Goal: Complete application form

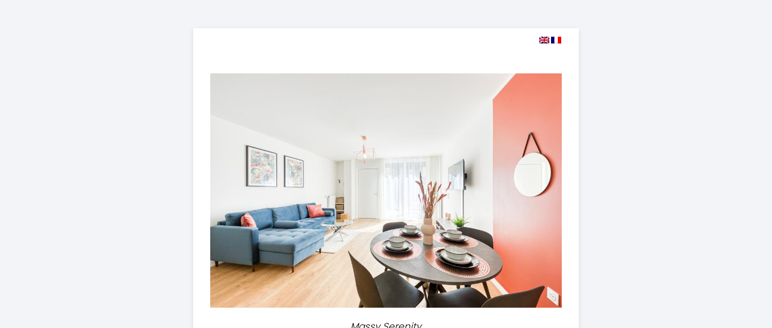
select select "17:30"
select select "07:30"
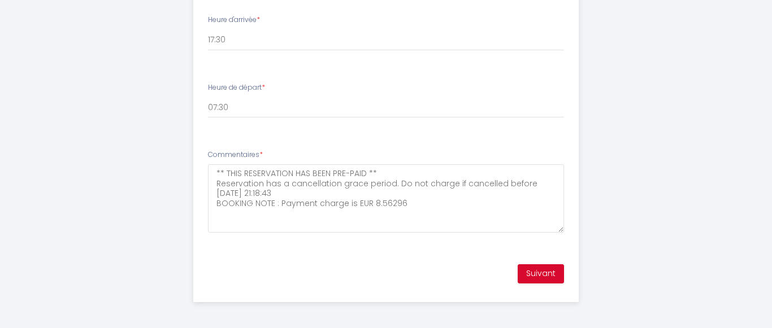
scroll to position [681, 0]
click at [542, 271] on button "Suivant" at bounding box center [541, 271] width 46 height 19
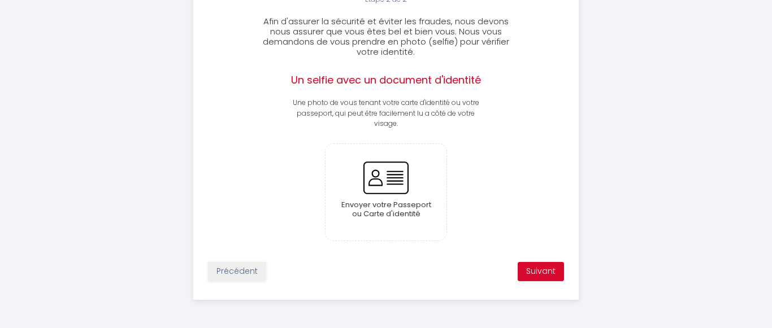
scroll to position [316, 0]
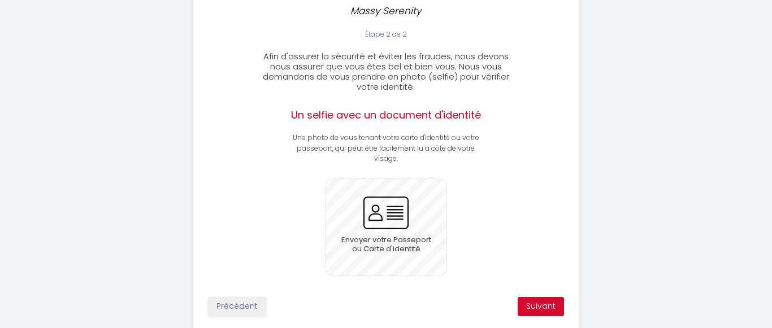
click at [392, 211] on input "file" at bounding box center [387, 227] width 122 height 97
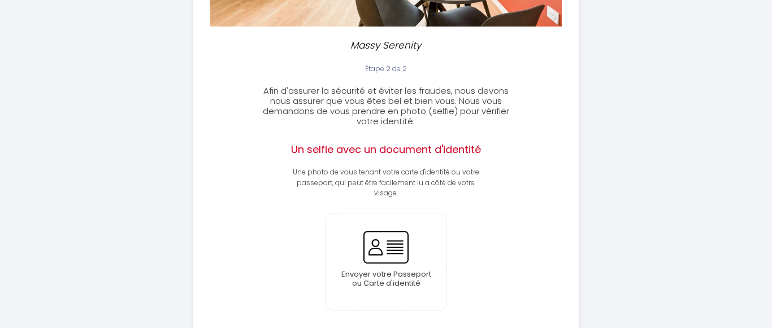
scroll to position [351, 0]
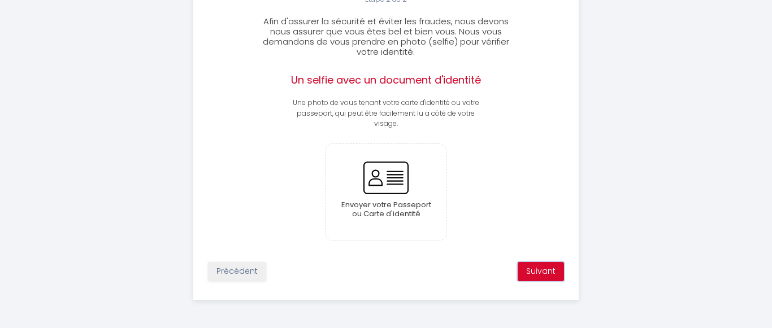
click at [540, 270] on button "Suivant" at bounding box center [541, 271] width 46 height 19
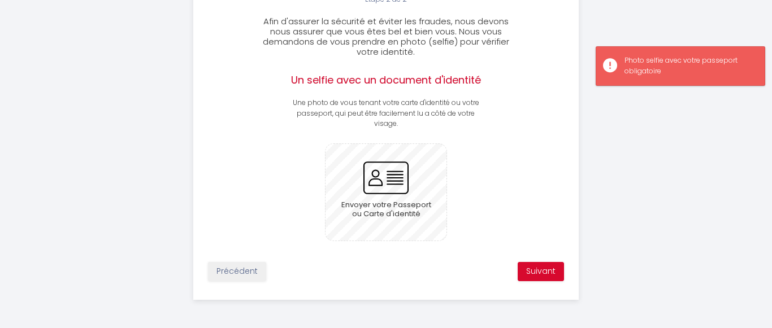
click at [372, 203] on input "file" at bounding box center [387, 192] width 122 height 97
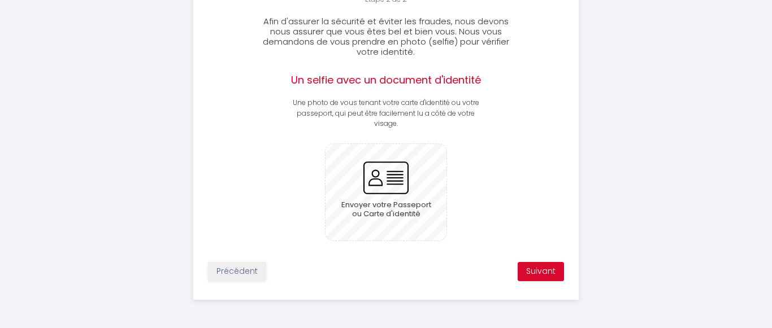
scroll to position [282, 0]
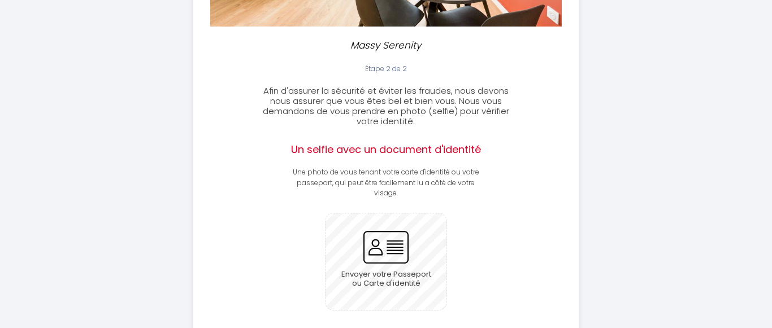
click at [368, 241] on input "file" at bounding box center [387, 262] width 122 height 97
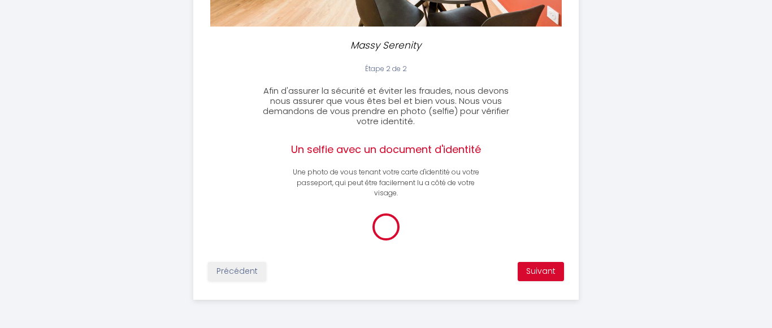
scroll to position [264, 0]
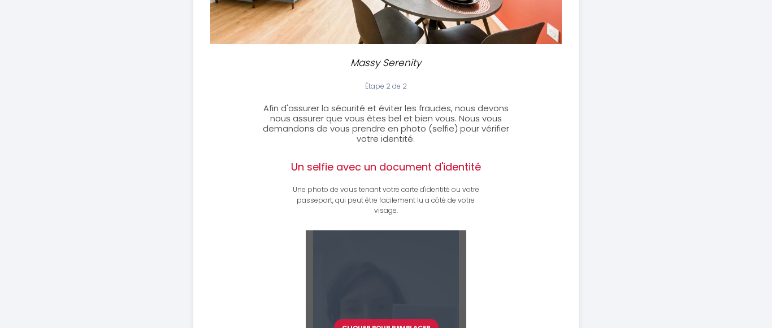
drag, startPoint x: 445, startPoint y: 262, endPoint x: 401, endPoint y: 244, distance: 47.7
click at [401, 244] on div "Étape 2 de 2 Afin d'assurer la sécurité et éviter les fraudes, nous devons nous…" at bounding box center [386, 276] width 385 height 390
click at [407, 319] on button "Cliquer pour remplacer" at bounding box center [386, 327] width 105 height 17
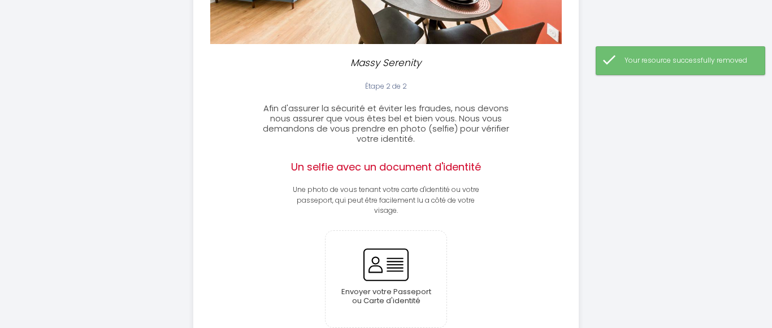
scroll to position [351, 0]
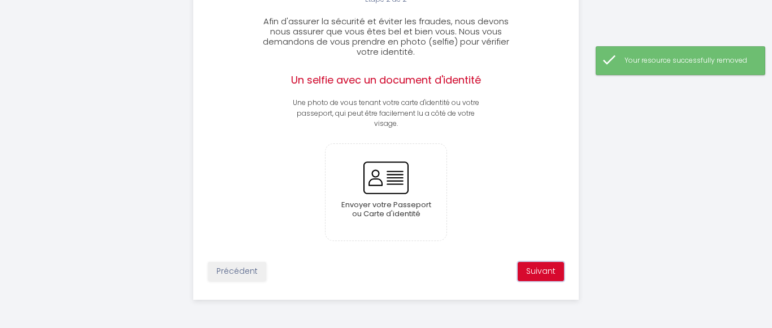
click at [554, 276] on button "Suivant" at bounding box center [541, 271] width 46 height 19
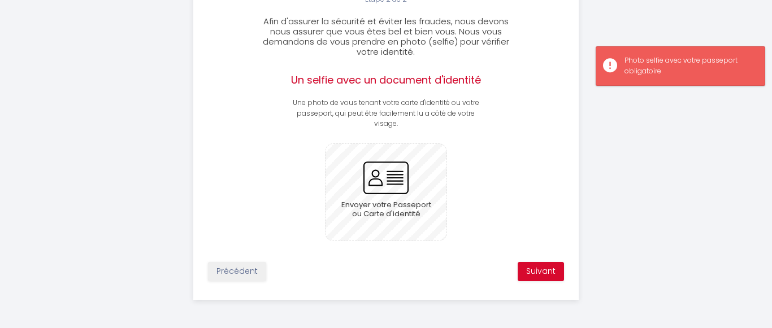
click at [388, 185] on input "file" at bounding box center [387, 192] width 122 height 97
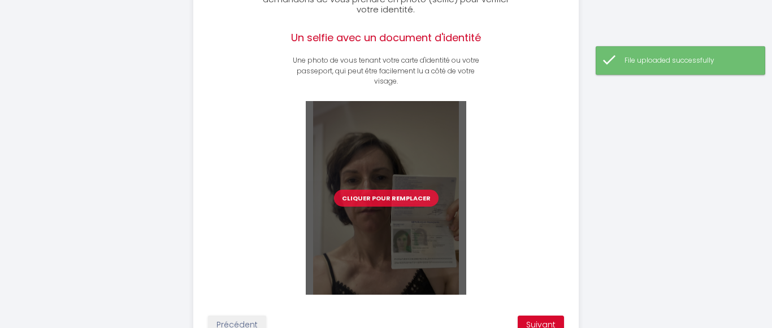
scroll to position [447, 0]
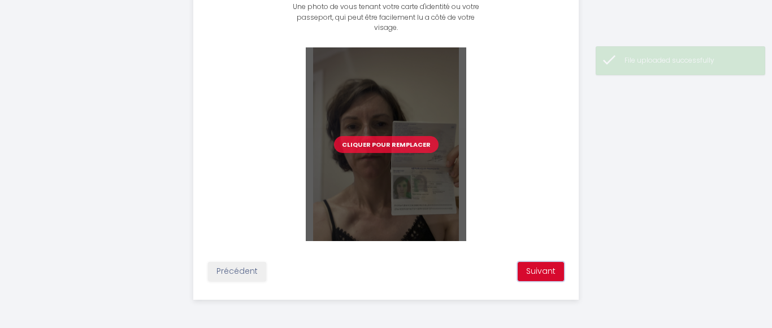
click at [530, 275] on button "Suivant" at bounding box center [541, 271] width 46 height 19
